Goal: Navigation & Orientation: Find specific page/section

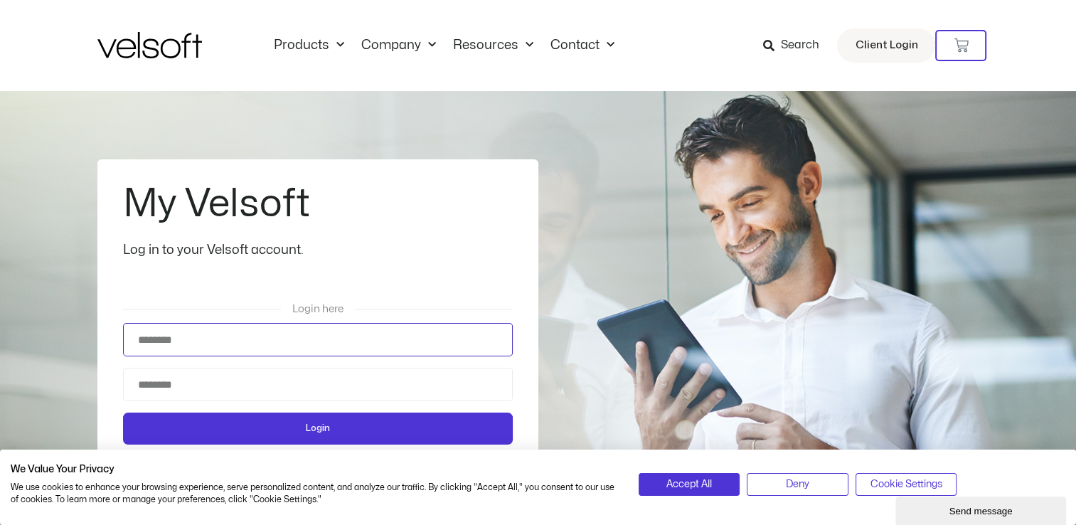
click at [455, 349] on input "Username" at bounding box center [318, 339] width 390 height 33
click at [316, 344] on input "Username" at bounding box center [318, 339] width 390 height 33
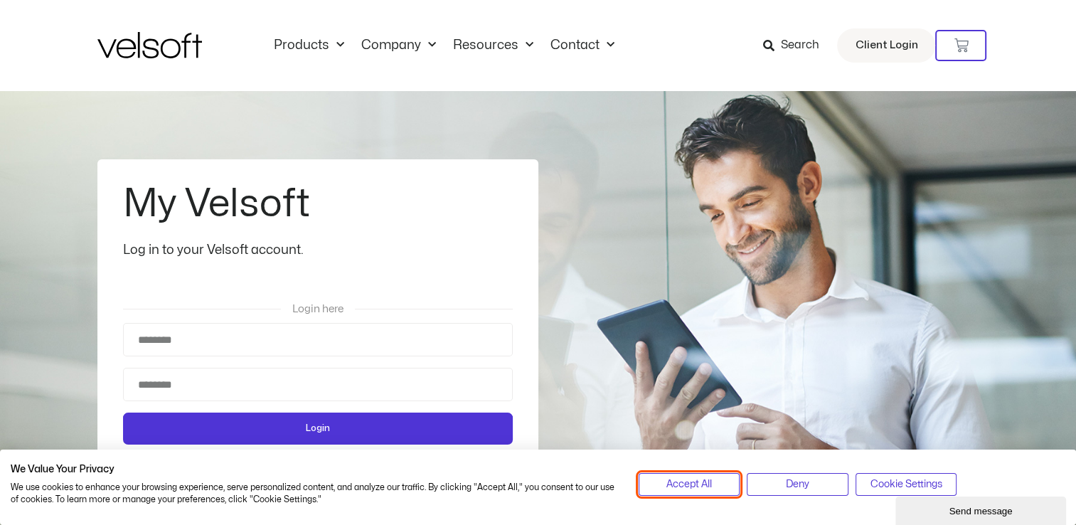
click at [713, 476] on button "Accept All" at bounding box center [690, 484] width 102 height 23
click at [626, 344] on div "My Velsoft Log in to your Velsoft account. Login here Username Password Login" at bounding box center [538, 315] width 882 height 448
